Goal: Transaction & Acquisition: Subscribe to service/newsletter

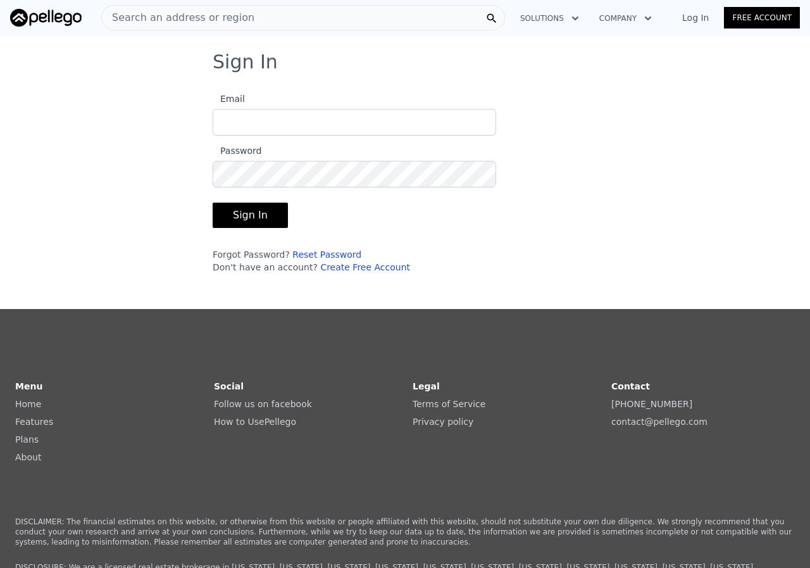
click at [335, 269] on link "Create Free Account" at bounding box center [365, 267] width 90 height 10
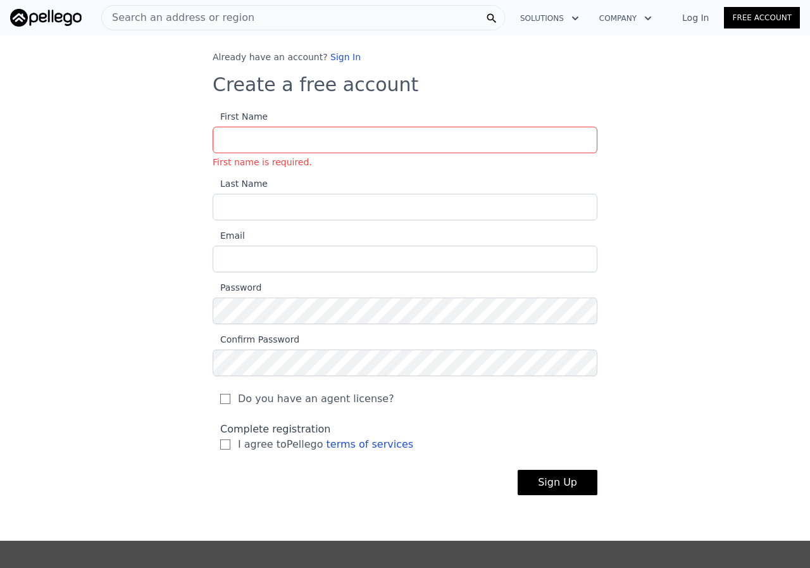
drag, startPoint x: 664, startPoint y: 51, endPoint x: 740, endPoint y: 32, distance: 77.8
click at [669, 51] on div "Already have an account? Sign In Create a free account First Name First name is…" at bounding box center [405, 283] width 810 height 464
click at [740, 32] on div "Open main menu Search an address or region Solutions Company Log In Free Accoun…" at bounding box center [405, 284] width 810 height 568
click at [702, 24] on div "Log In Free Account" at bounding box center [733, 18] width 133 height 20
click at [700, 19] on link "Log In" at bounding box center [695, 17] width 57 height 13
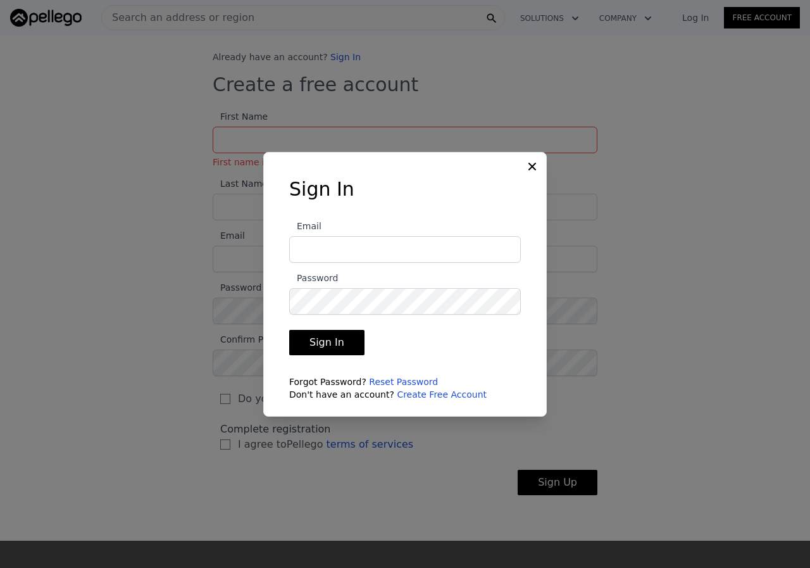
click at [425, 394] on link "Create Free Account" at bounding box center [442, 394] width 90 height 10
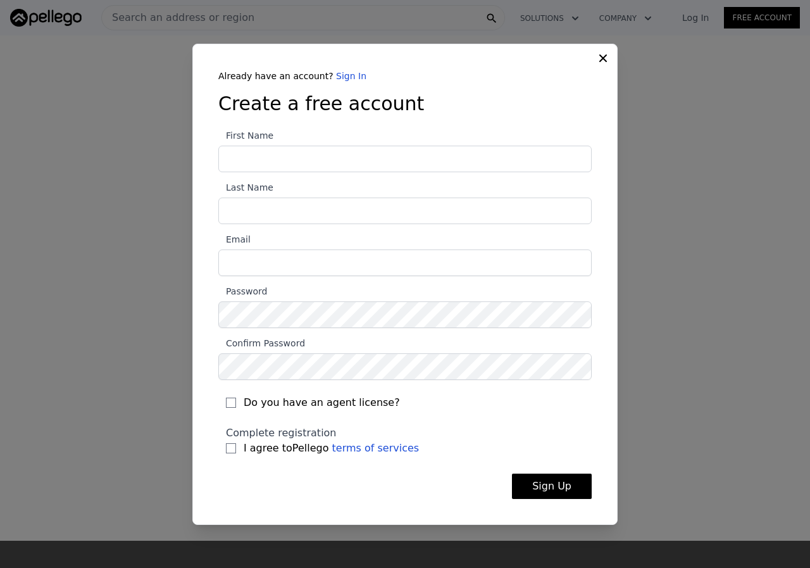
click at [597, 58] on div "Already have an account? Sign In Create a free account First Name Last Name Ema…" at bounding box center [404, 284] width 425 height 481
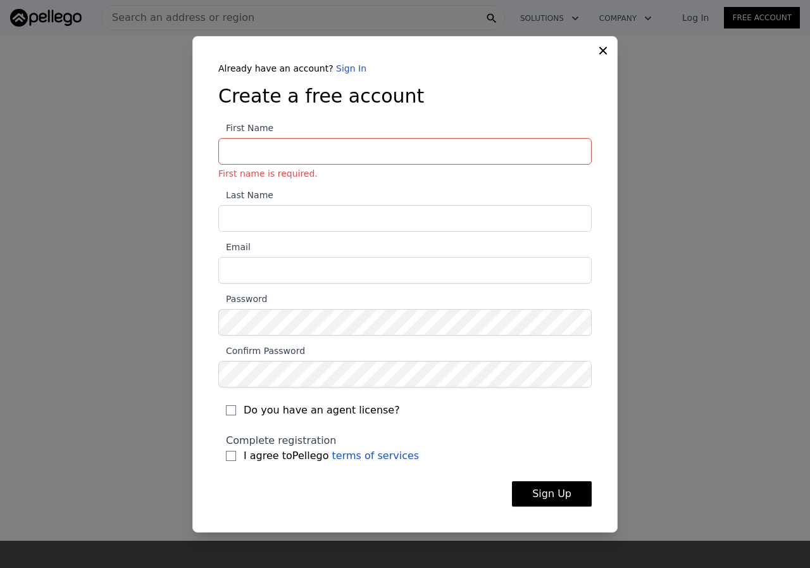
click at [602, 53] on icon at bounding box center [603, 50] width 13 height 13
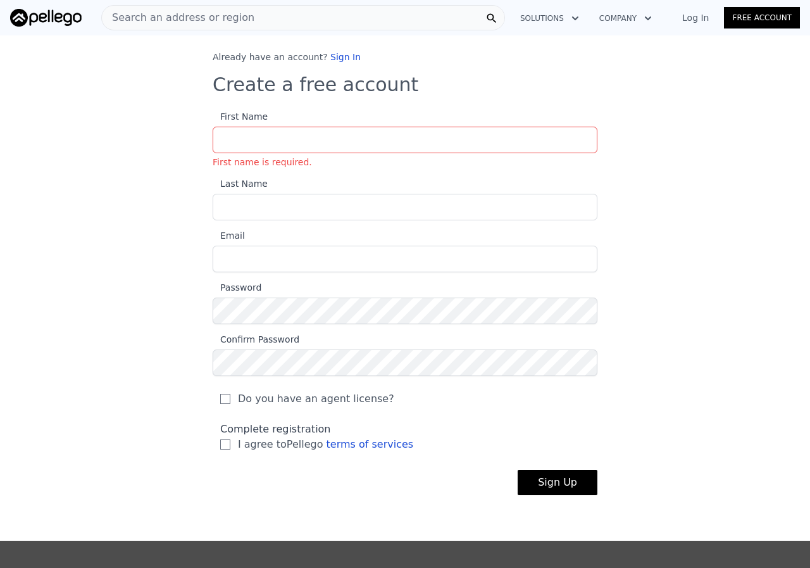
click at [737, 18] on link "Free Account" at bounding box center [762, 18] width 76 height 22
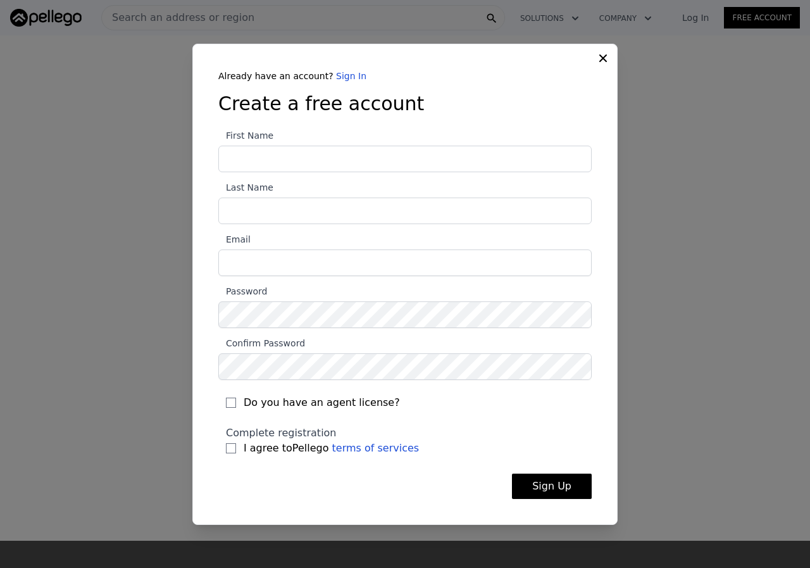
click at [606, 56] on icon at bounding box center [603, 58] width 13 height 13
